Goal: Navigation & Orientation: Find specific page/section

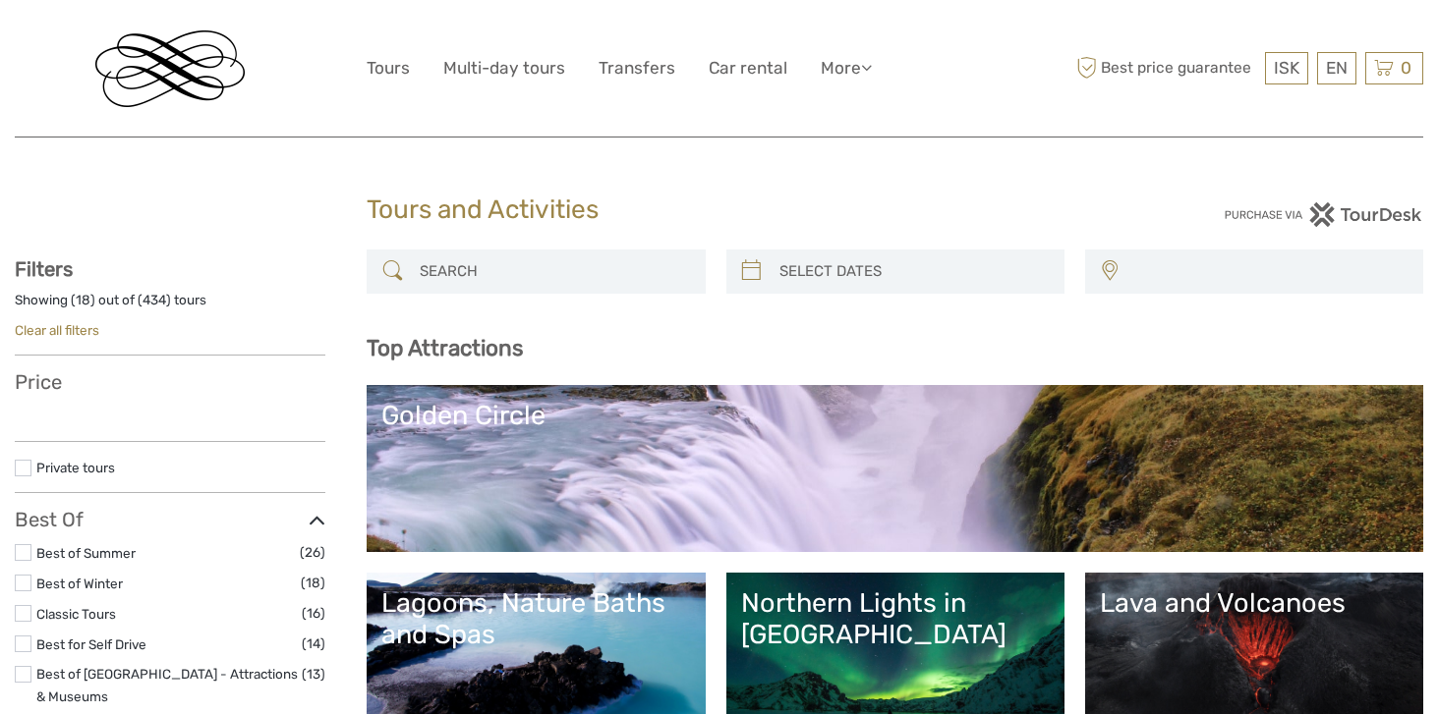
select select
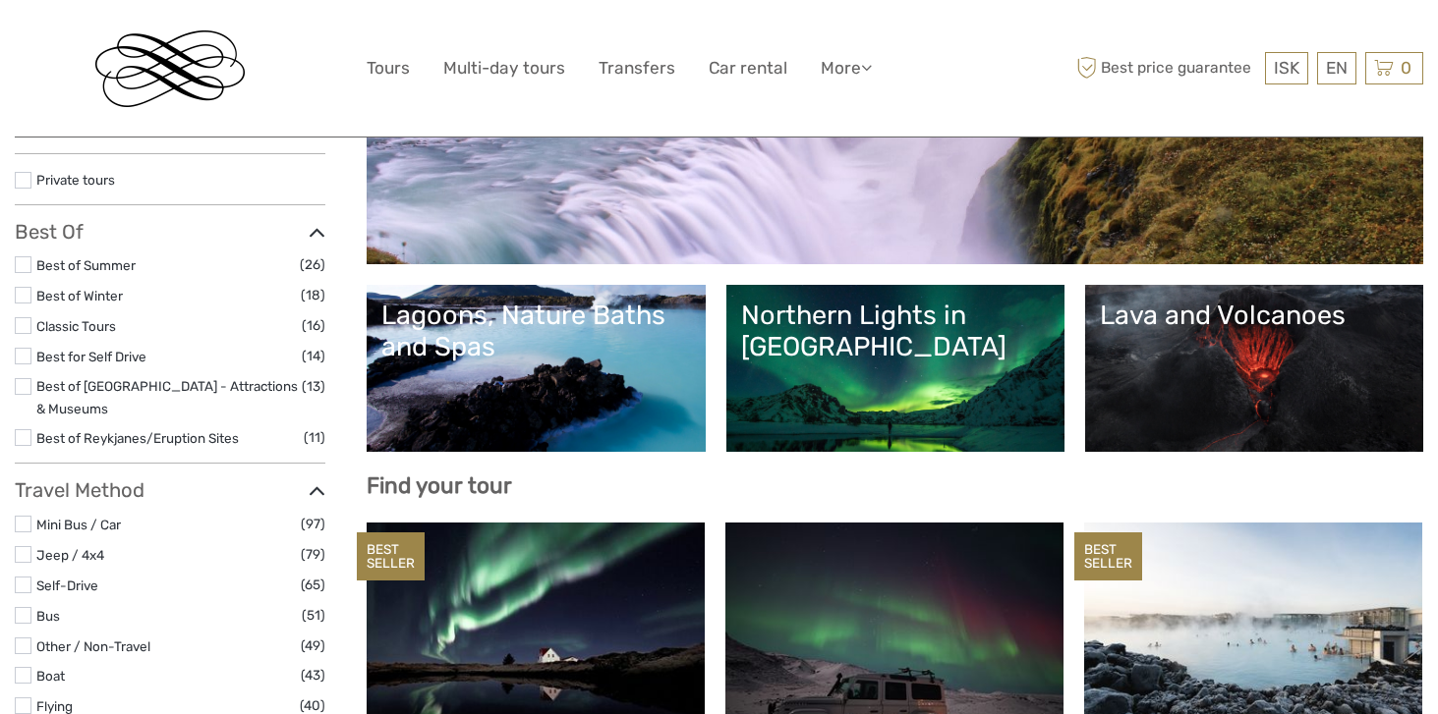
select select
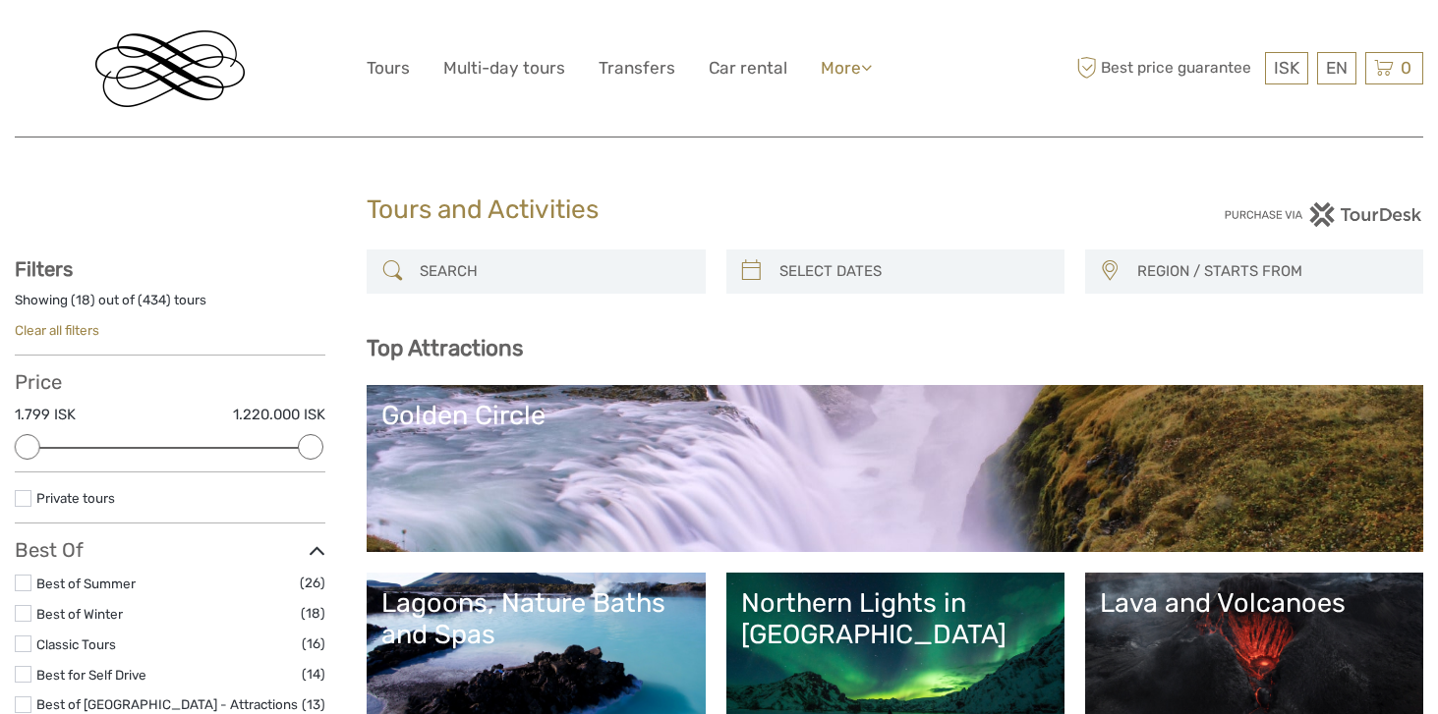
click at [855, 69] on link "More" at bounding box center [846, 68] width 51 height 28
click at [648, 59] on link "Transfers" at bounding box center [636, 68] width 77 height 28
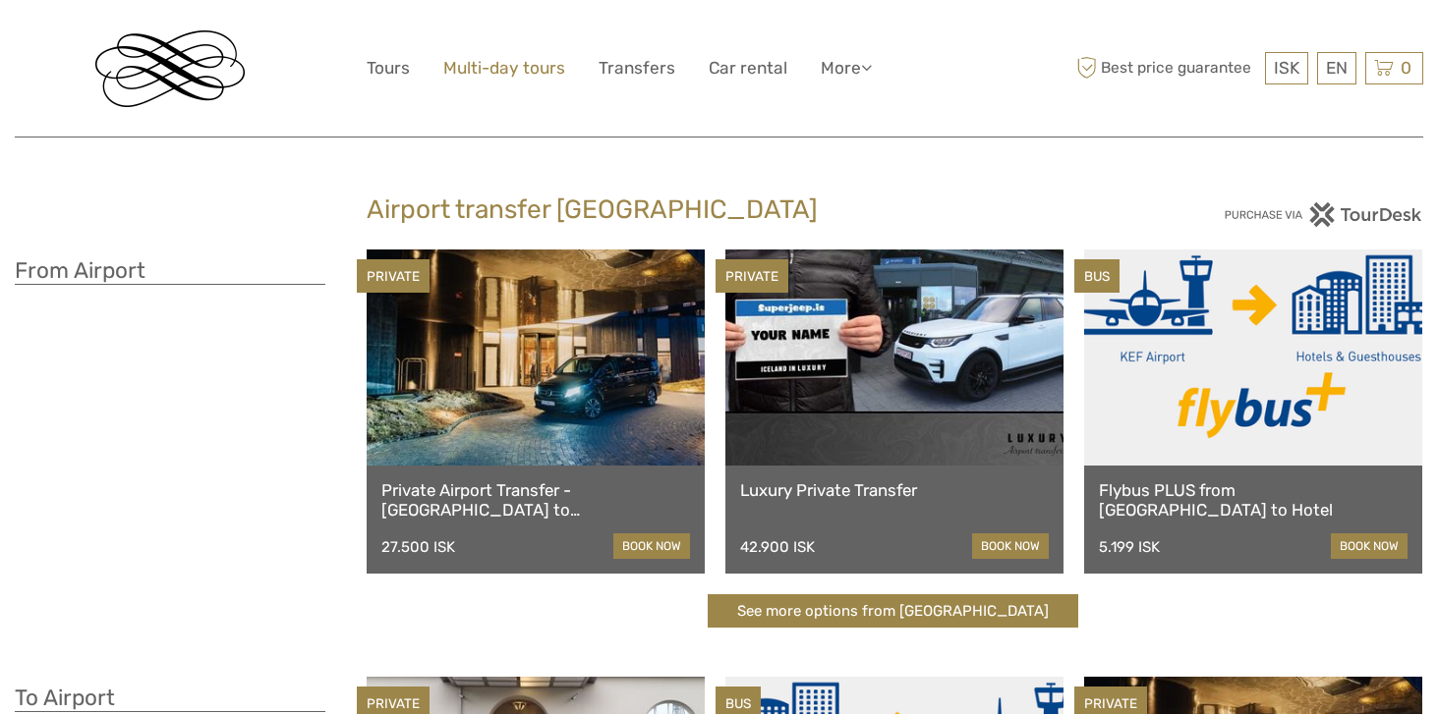
click at [532, 72] on link "Multi-day tours" at bounding box center [504, 68] width 122 height 28
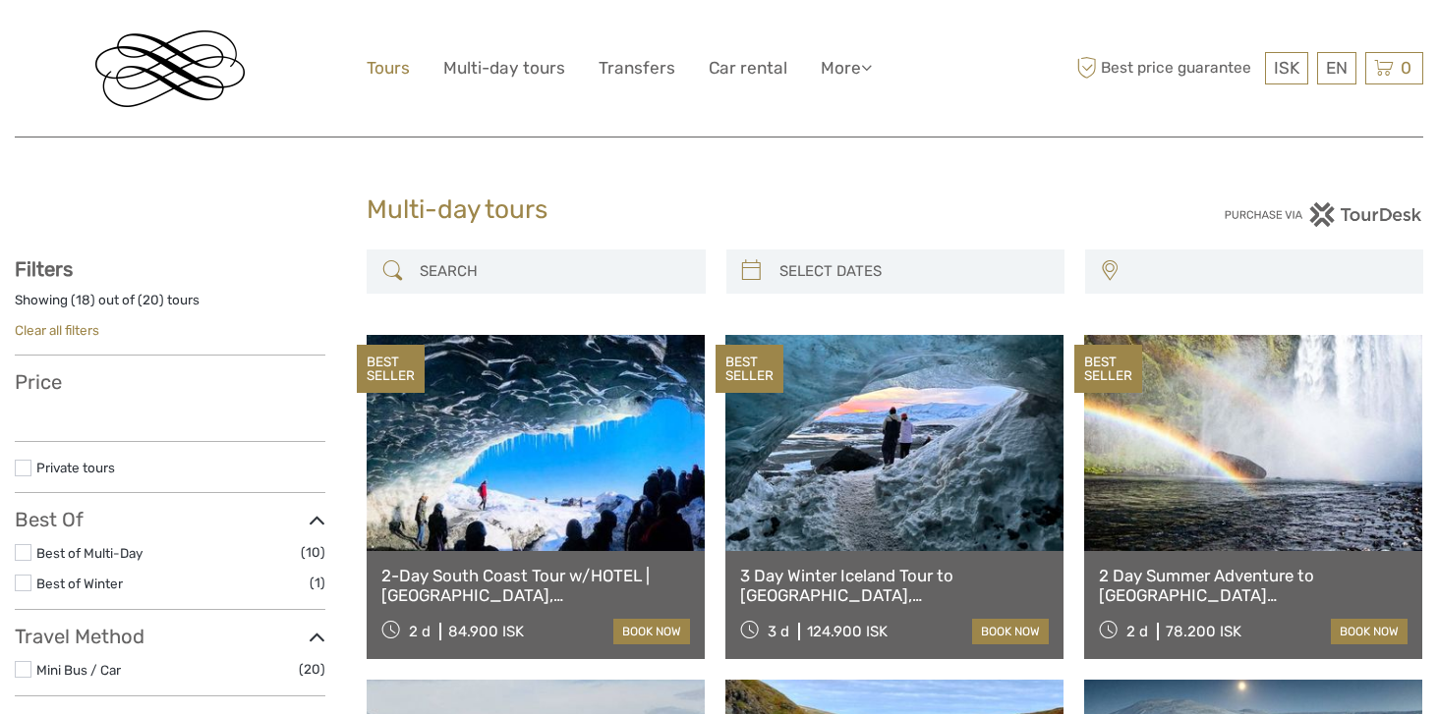
click at [388, 71] on link "Tours" at bounding box center [388, 68] width 43 height 28
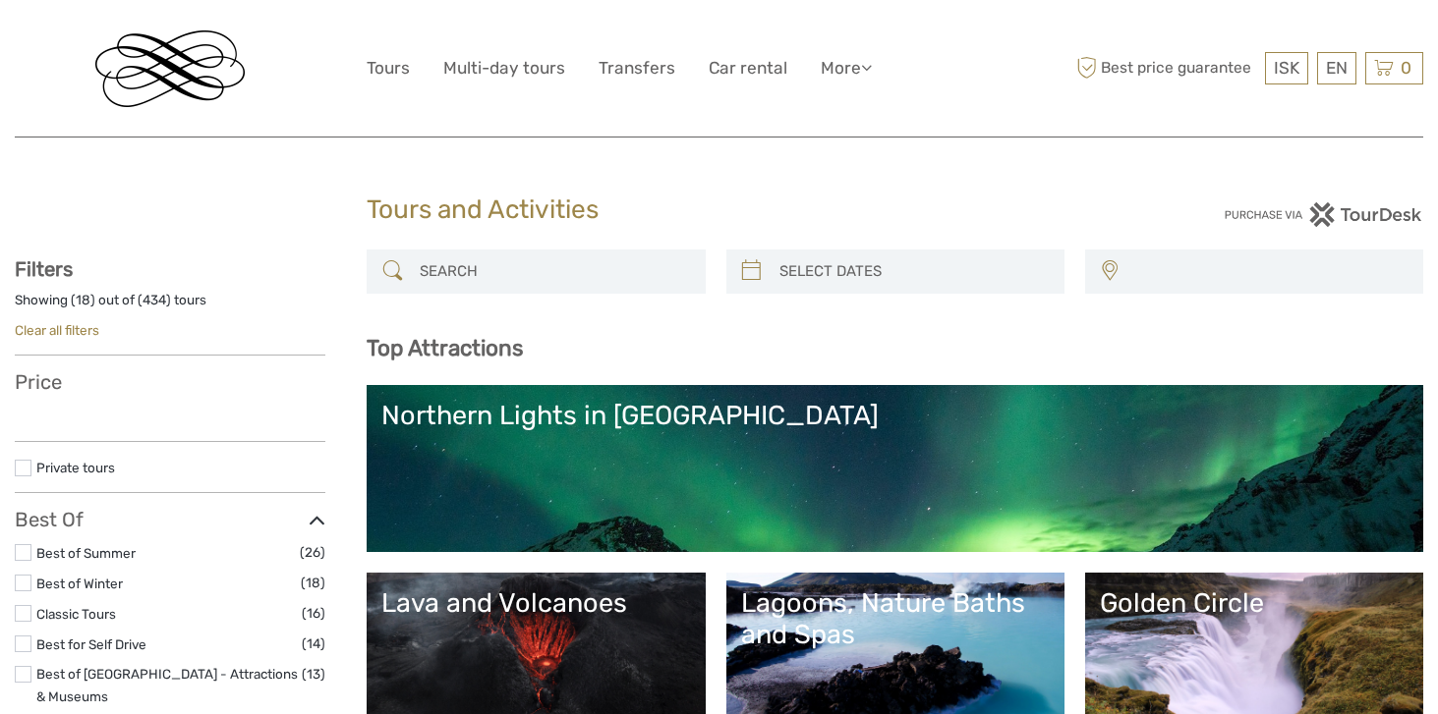
select select
